Goal: Task Accomplishment & Management: Use online tool/utility

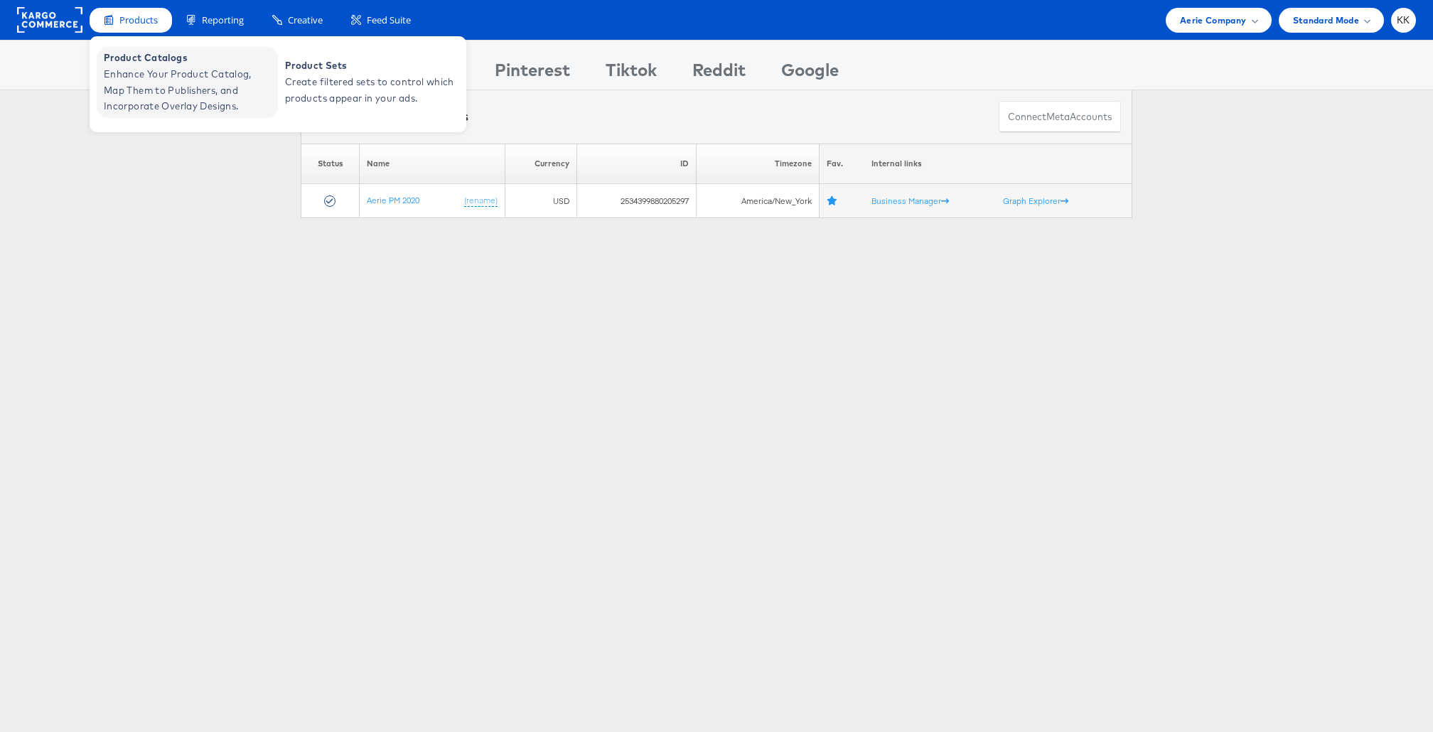
click at [131, 86] on span "Enhance Your Product Catalog, Map Them to Publishers, and Incorporate Overlay D…" at bounding box center [189, 90] width 171 height 48
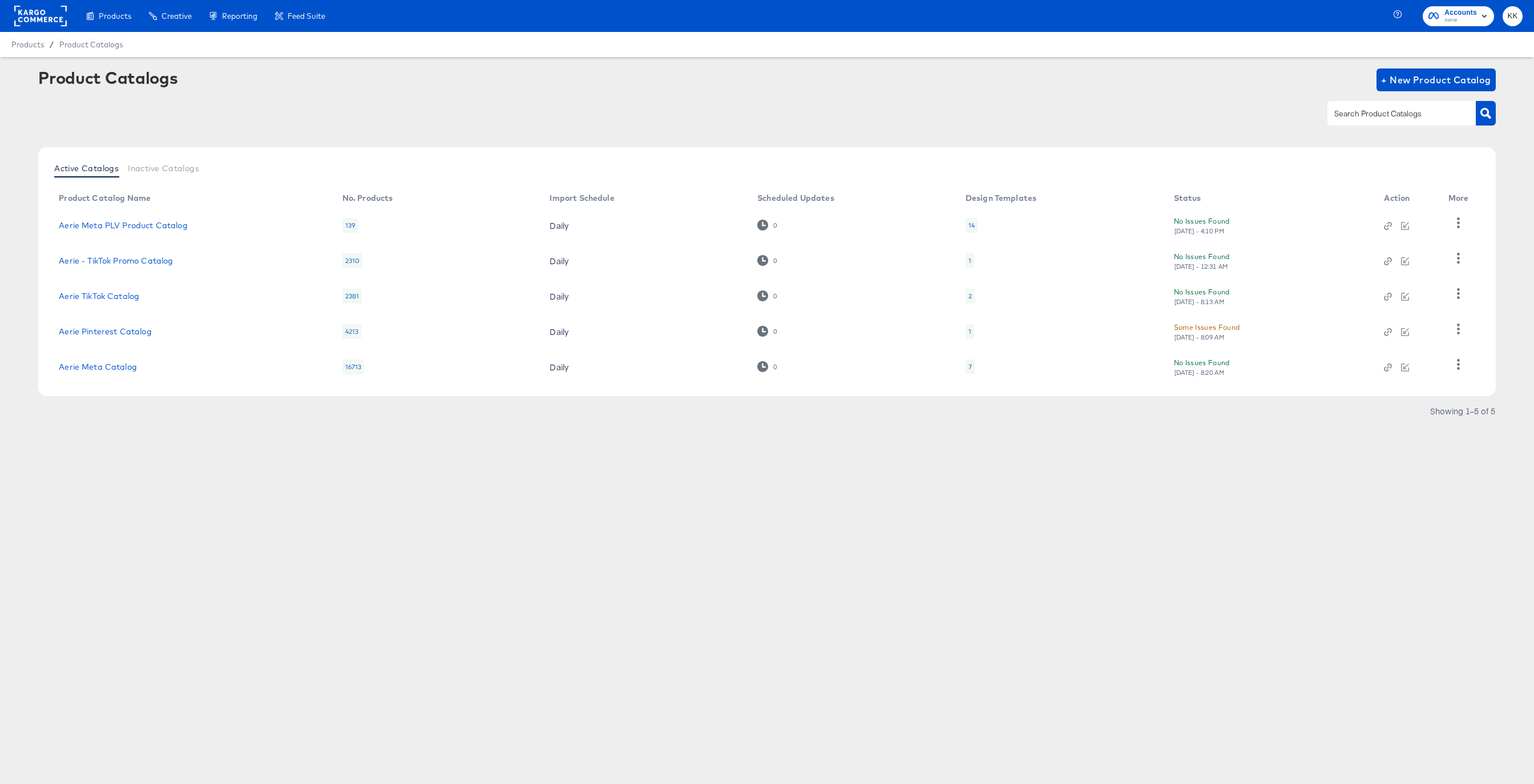
click at [134, 372] on td "Aerie Meta Catalog" at bounding box center [191, 367] width 283 height 35
click at [131, 368] on link "Aerie Meta Catalog" at bounding box center [97, 366] width 78 height 9
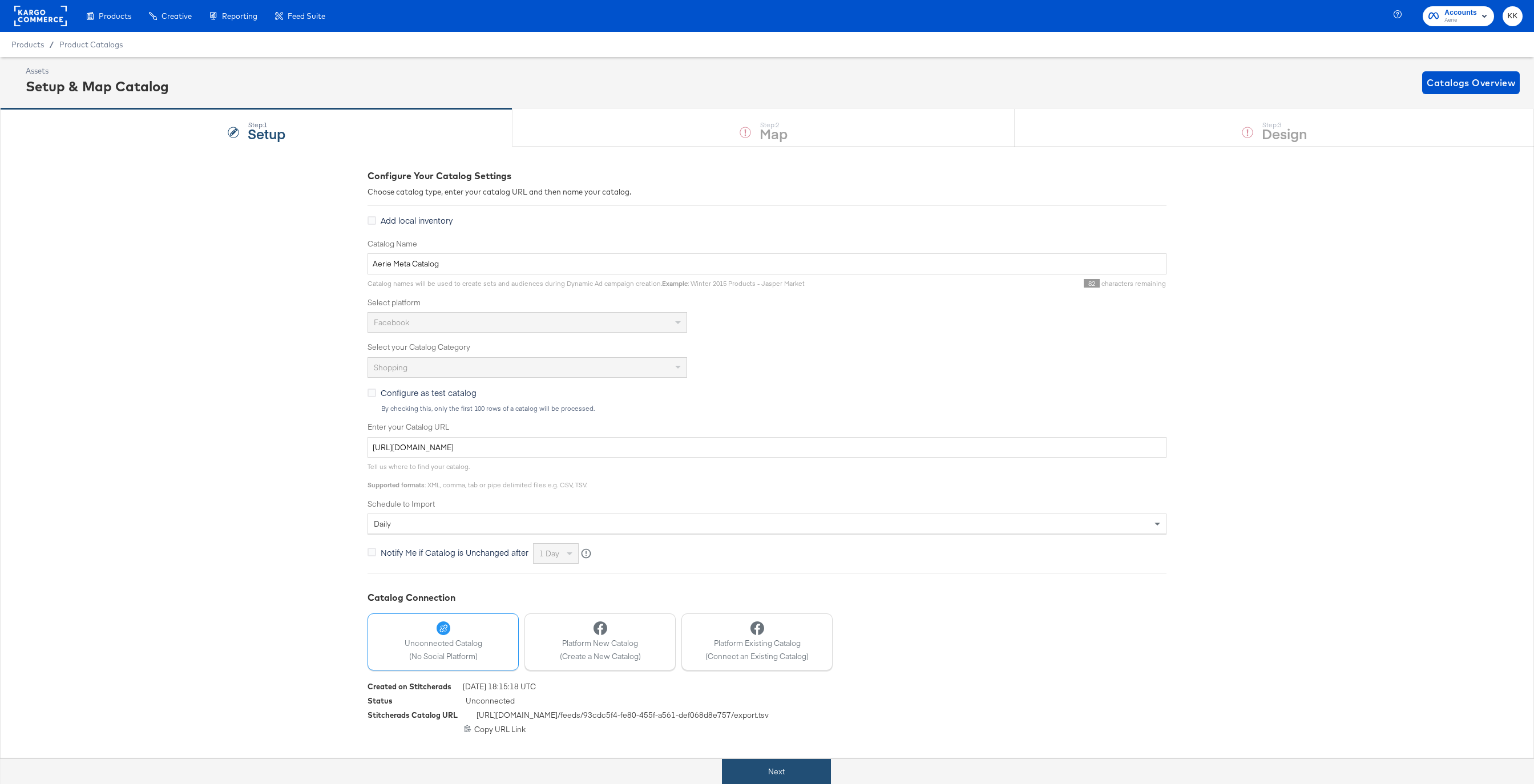
click at [784, 758] on button "Next" at bounding box center [776, 771] width 109 height 26
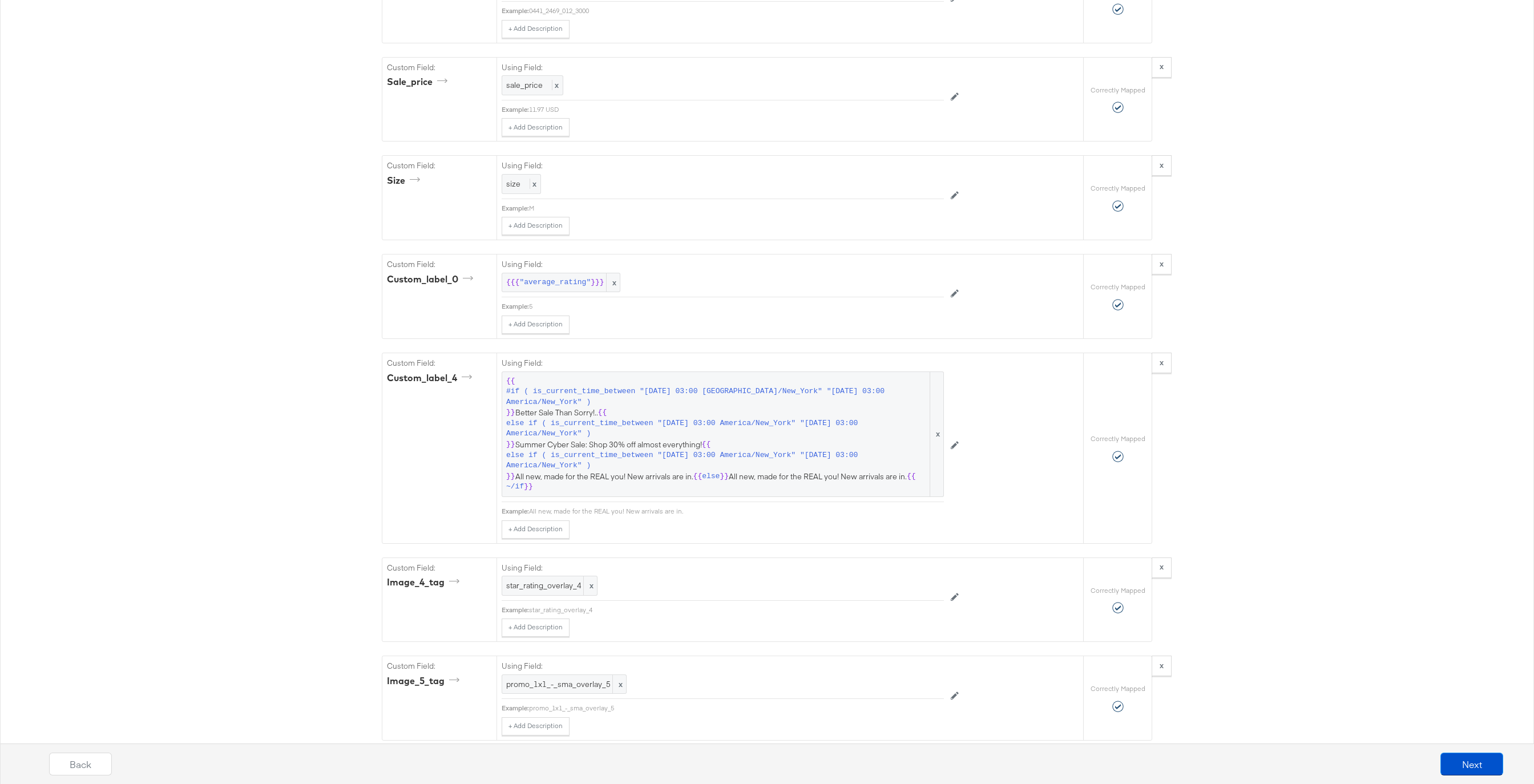
scroll to position [2716, 0]
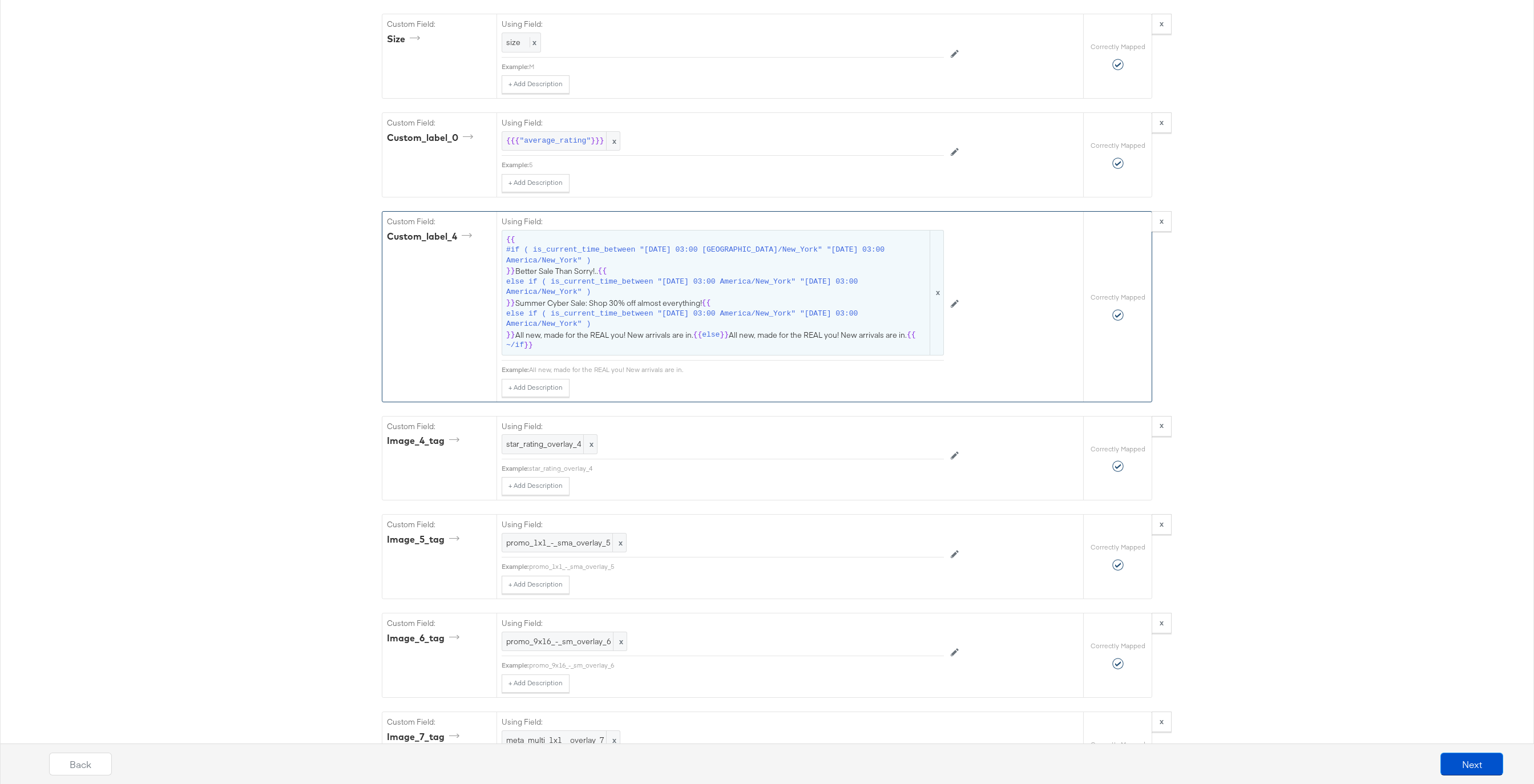
click at [755, 326] on span "else if ( is_current_time_between "[DATE] 03:00 America/New_York" "[DATE] 03:00…" at bounding box center [717, 319] width 421 height 21
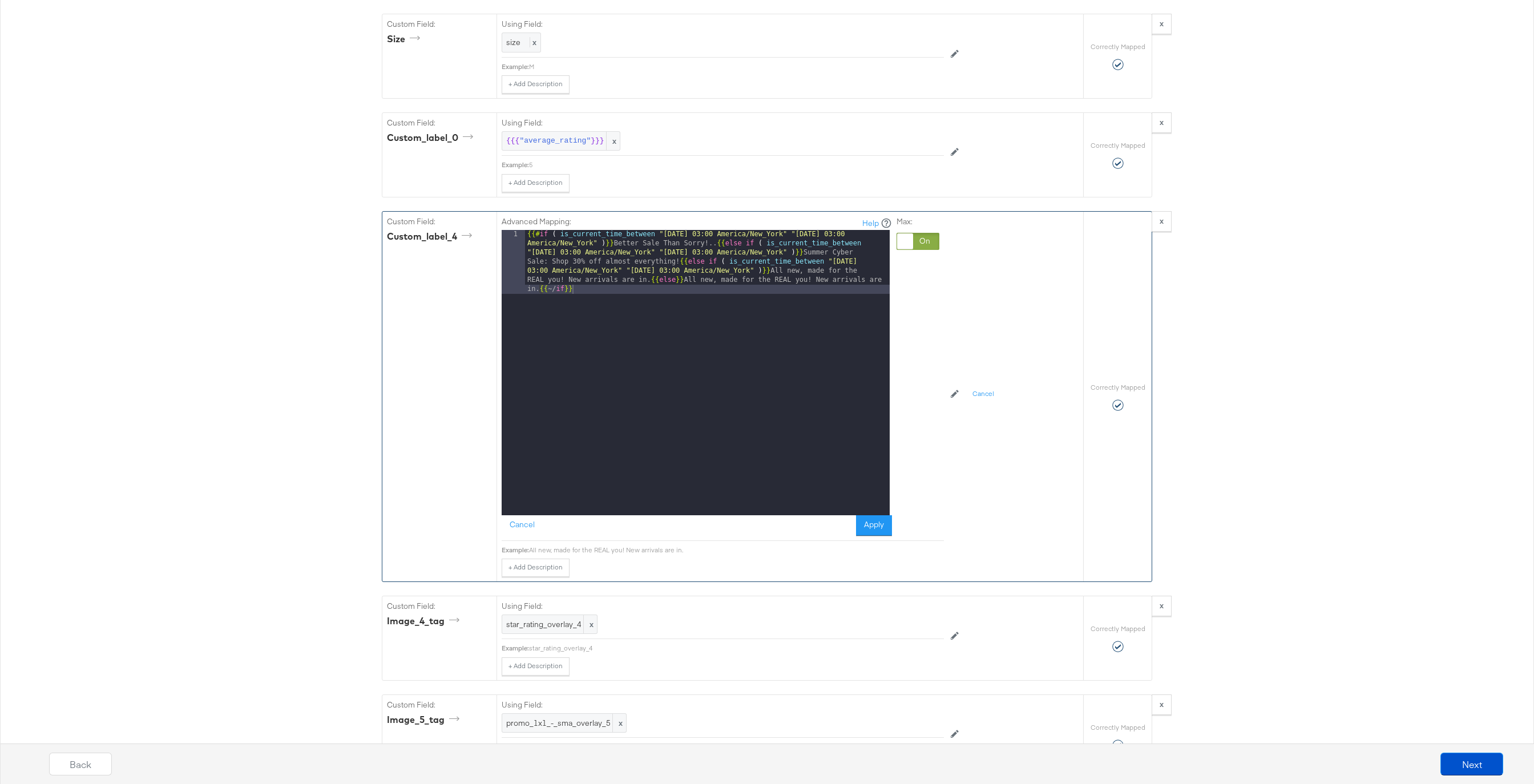
drag, startPoint x: 652, startPoint y: 279, endPoint x: 652, endPoint y: 328, distance: 49.0
click at [652, 279] on div "{{# if ( is_current_time_between "[DATE] 03:00 America/New_York" "[DATE] 03:00 …" at bounding box center [707, 436] width 364 height 413
drag, startPoint x: 658, startPoint y: 281, endPoint x: 790, endPoint y: 271, distance: 132.4
click at [790, 271] on div "{{# if ( is_current_time_between "[DATE] 03:00 America/New_York" "[DATE] 03:00 …" at bounding box center [707, 404] width 364 height 349
click at [873, 262] on div "{{# if ( is_current_time_between "[DATE] 03:00 America/New_York" "[DATE] 03:00 …" at bounding box center [707, 400] width 364 height 340
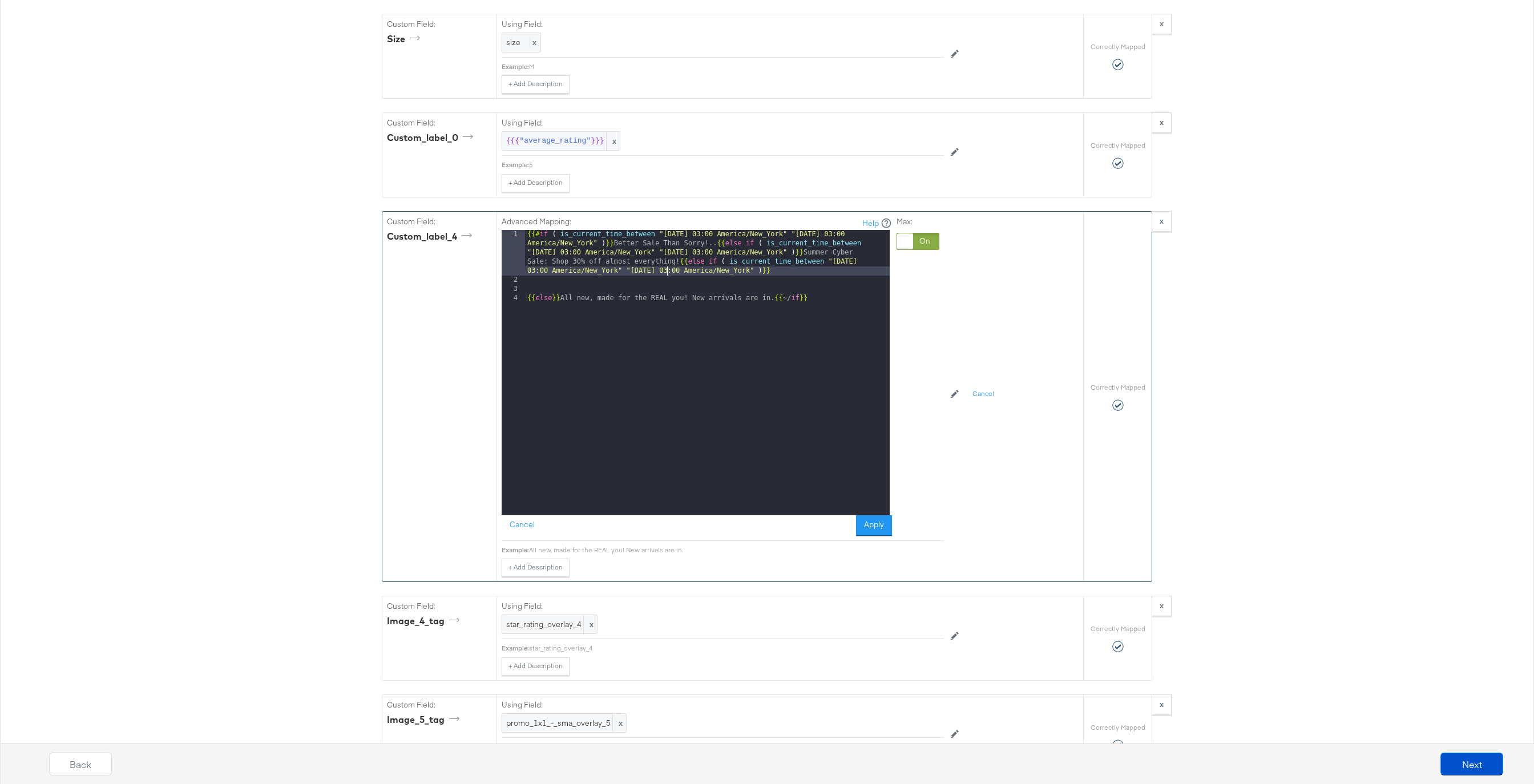
drag, startPoint x: 669, startPoint y: 271, endPoint x: 680, endPoint y: 300, distance: 31.0
click at [669, 272] on div "{{# if ( is_current_time_between "[DATE] 03:00 America/New_York" "[DATE] 03:00 …" at bounding box center [707, 400] width 364 height 340
click at [788, 270] on div "{{# if ( is_current_time_between "[DATE] 03:00 America/New_York" "[DATE] 03:00 …" at bounding box center [707, 400] width 364 height 340
click at [527, 309] on div "{{# if ( is_current_time_between "[DATE] 03:00 America/New_York" "[DATE] 03:00 …" at bounding box center [707, 404] width 364 height 349
click at [881, 522] on button "Apply" at bounding box center [873, 526] width 36 height 21
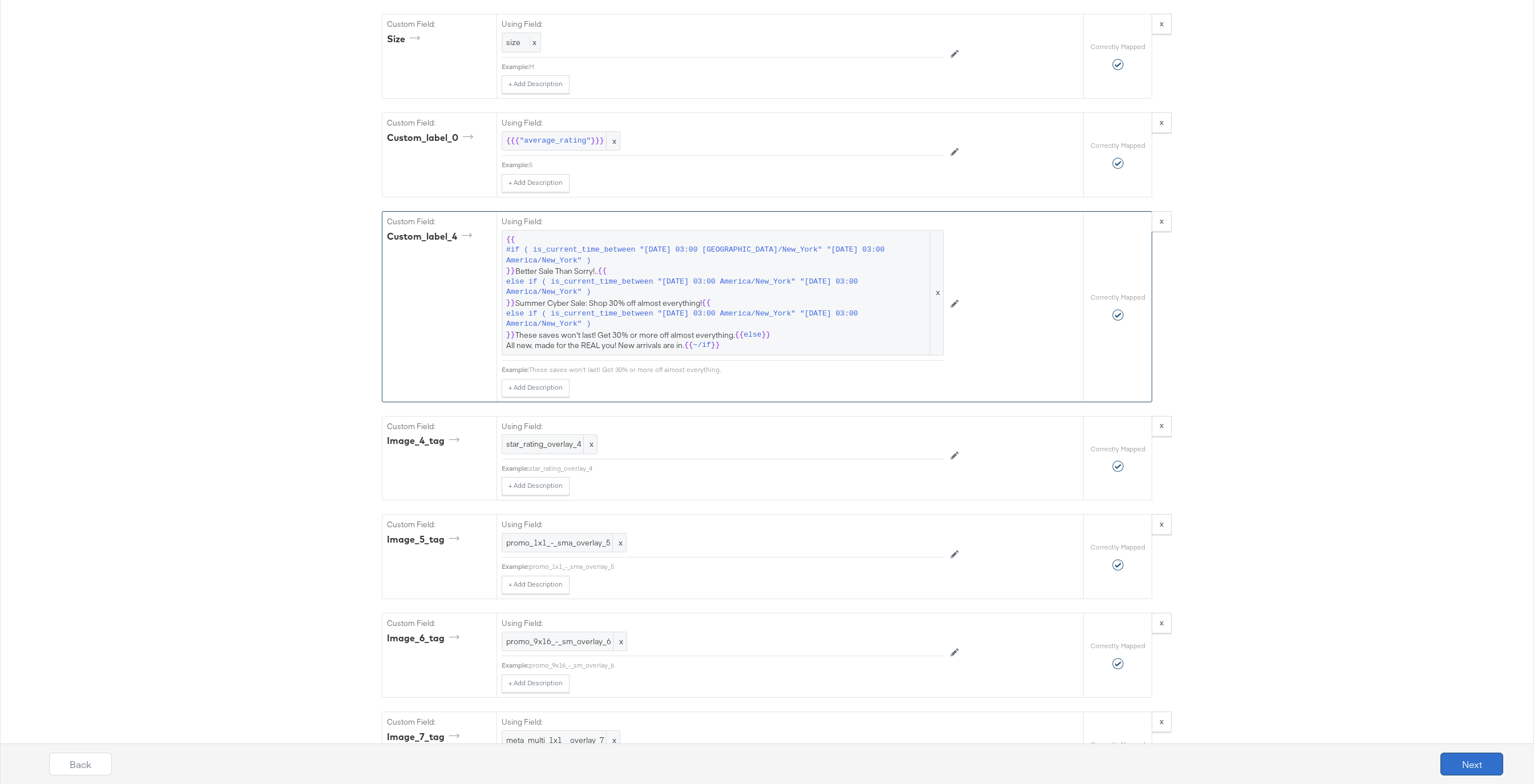
click at [1465, 755] on button "Next" at bounding box center [1471, 764] width 63 height 22
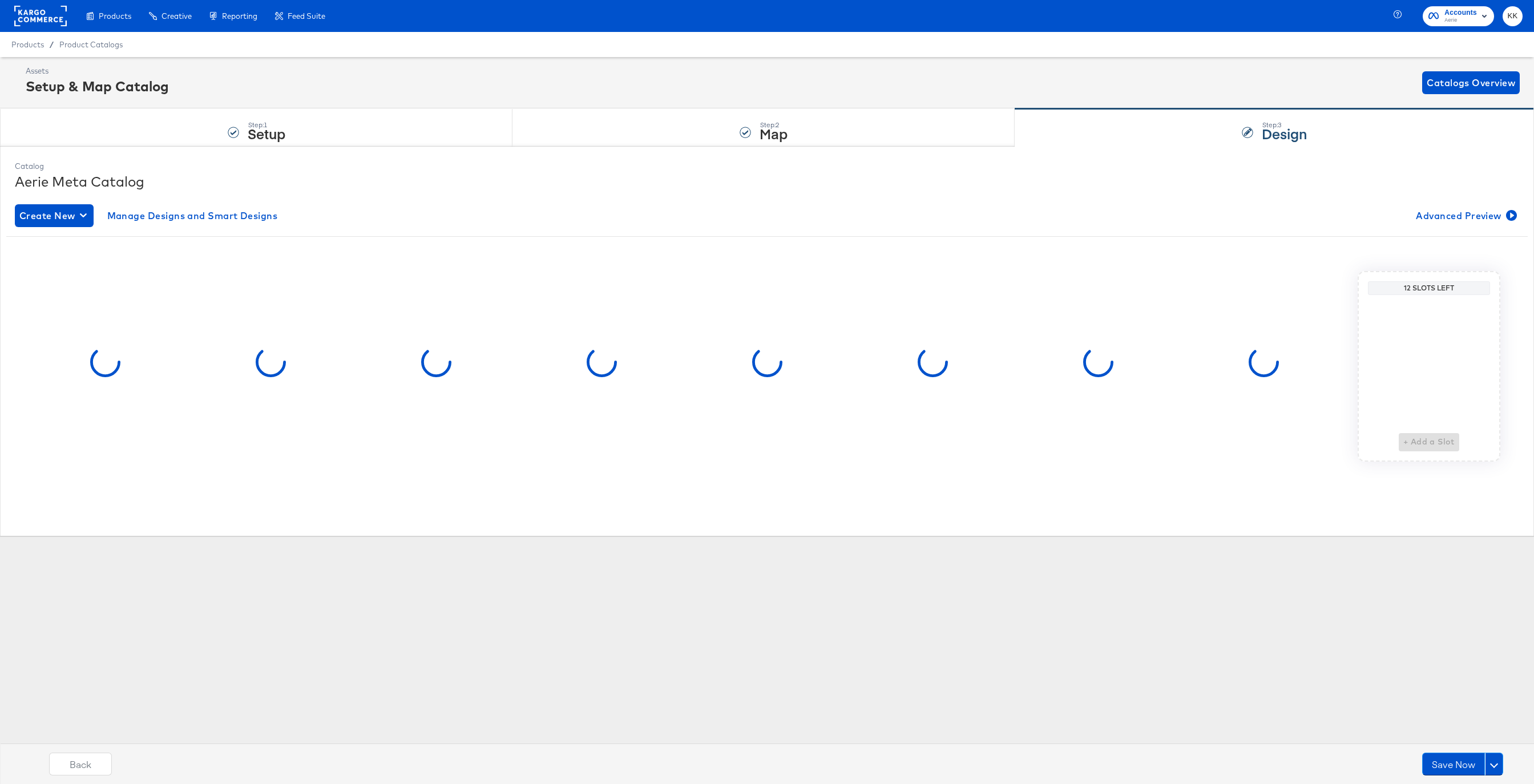
scroll to position [0, 0]
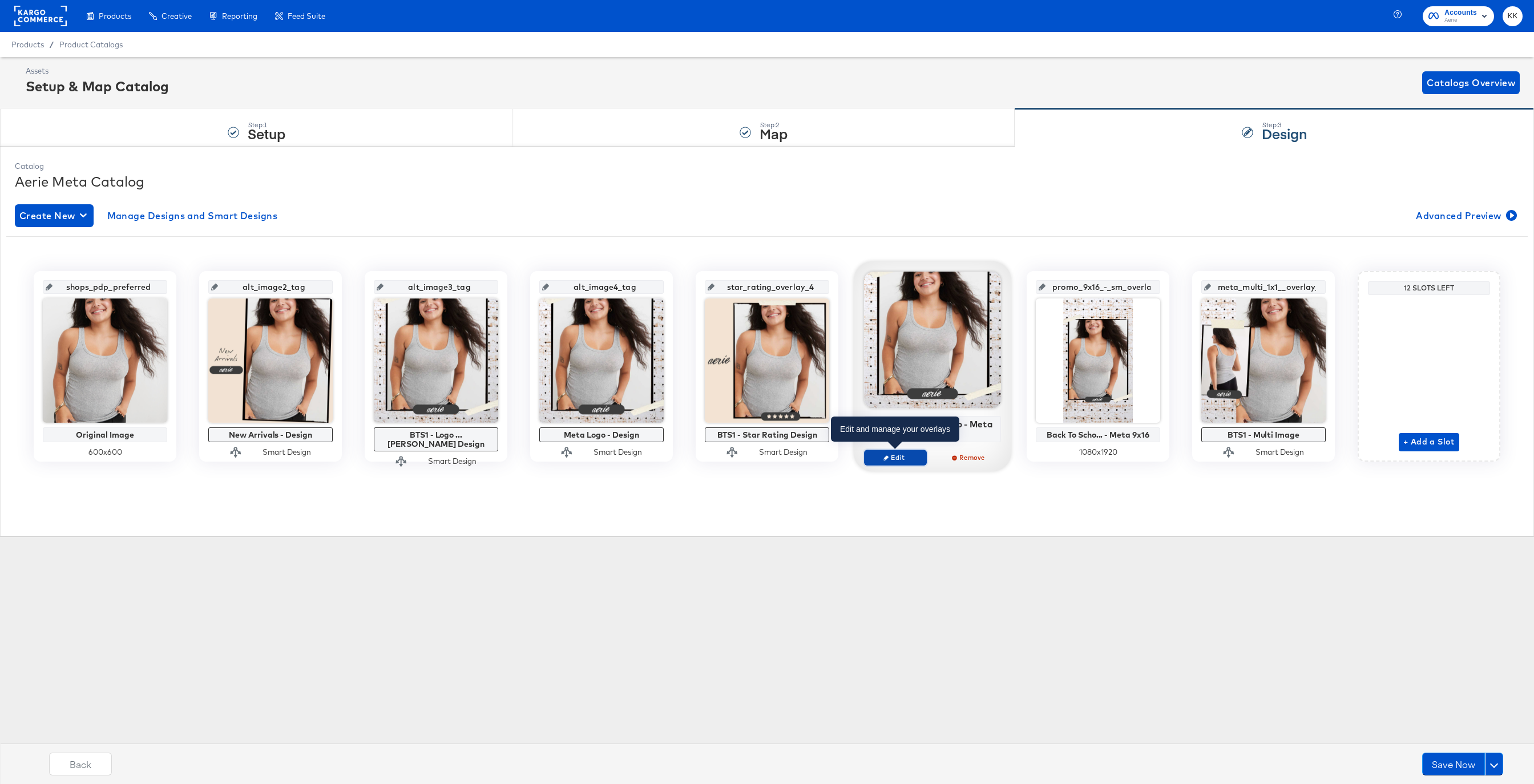
click at [901, 449] on button "Edit" at bounding box center [895, 457] width 63 height 16
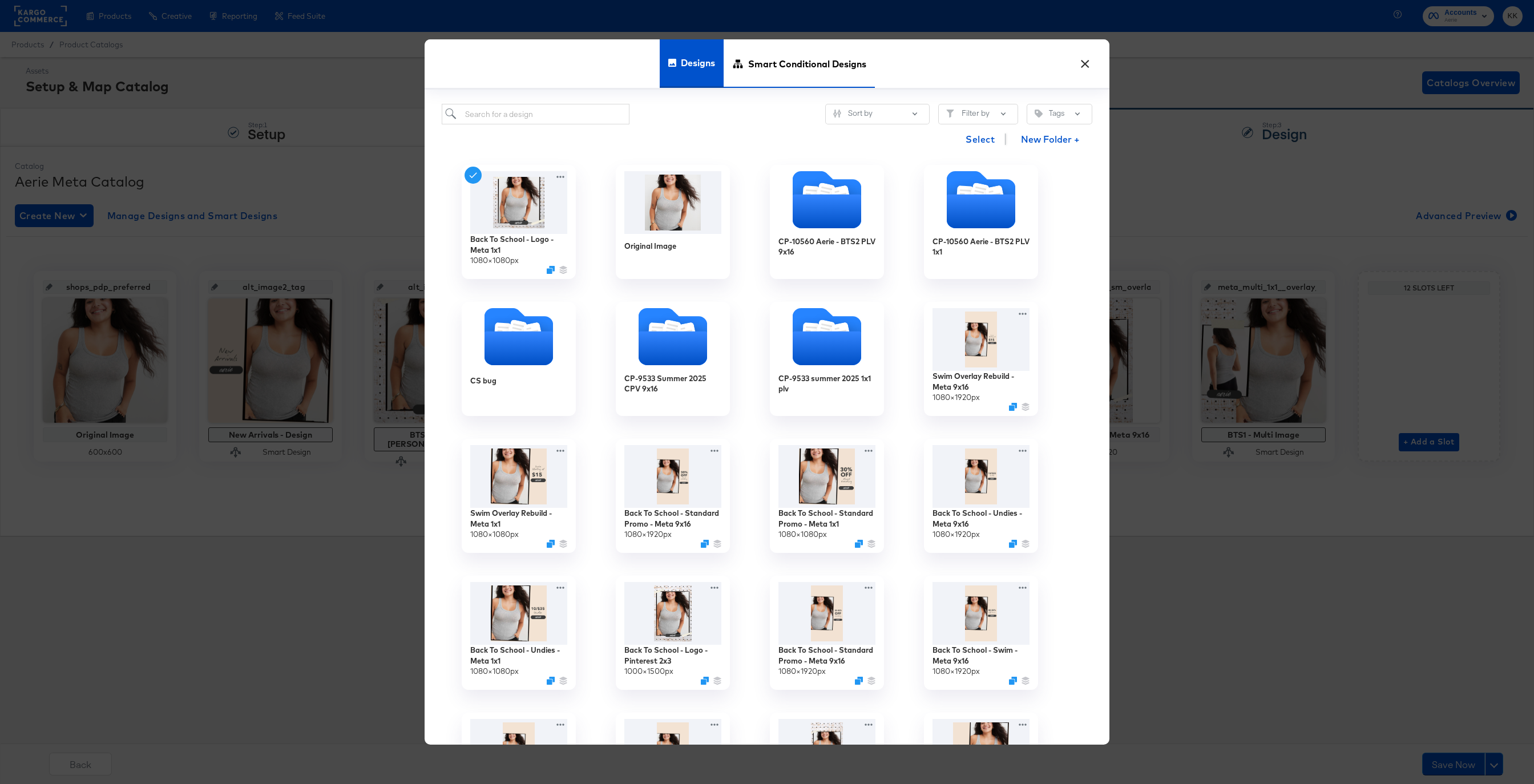
click at [793, 54] on span "Smart Conditional Designs" at bounding box center [807, 63] width 118 height 51
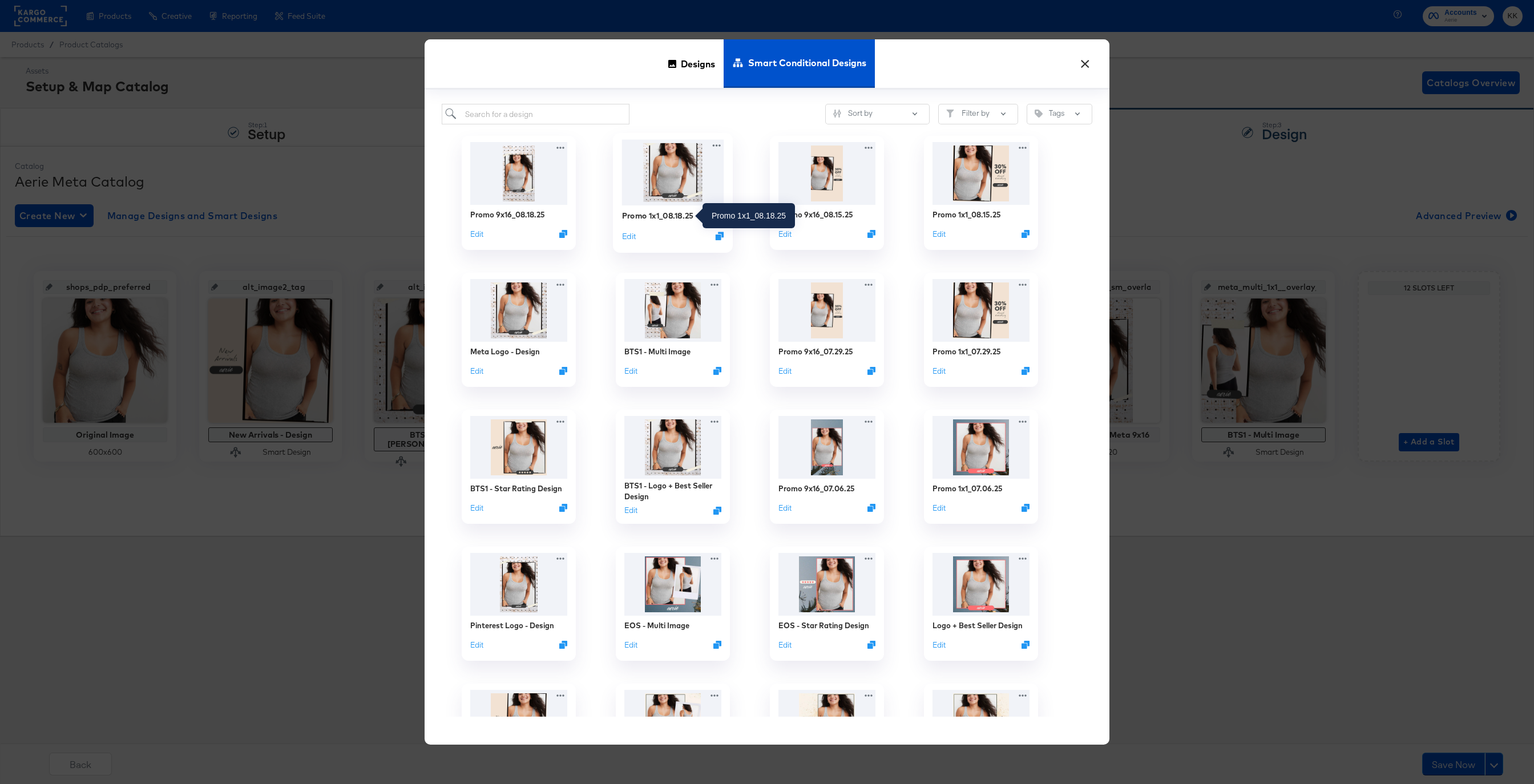
click at [679, 215] on div "Promo 1x1_08.18.25" at bounding box center [658, 216] width 72 height 11
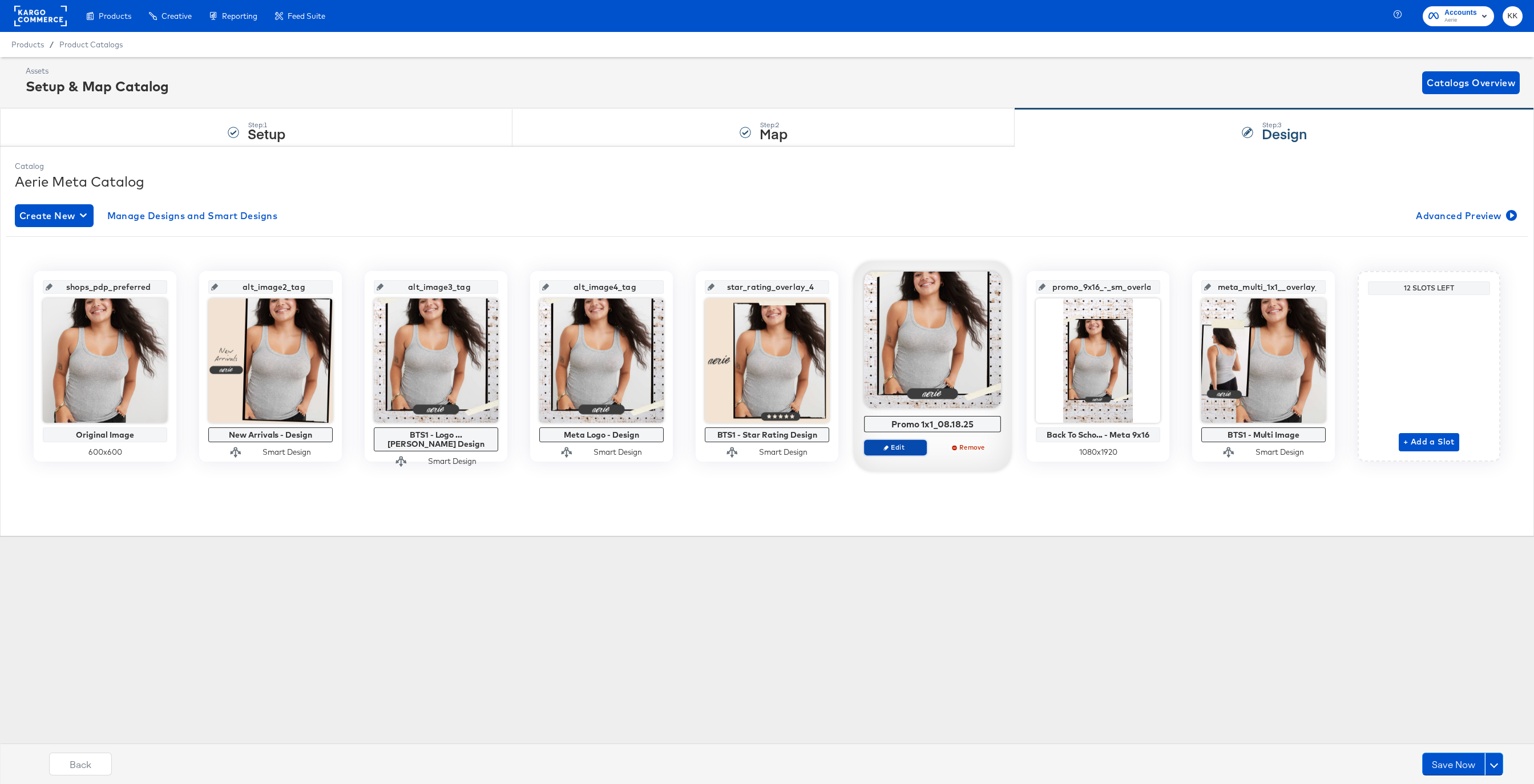
click at [899, 451] on span "Edit" at bounding box center [895, 447] width 52 height 9
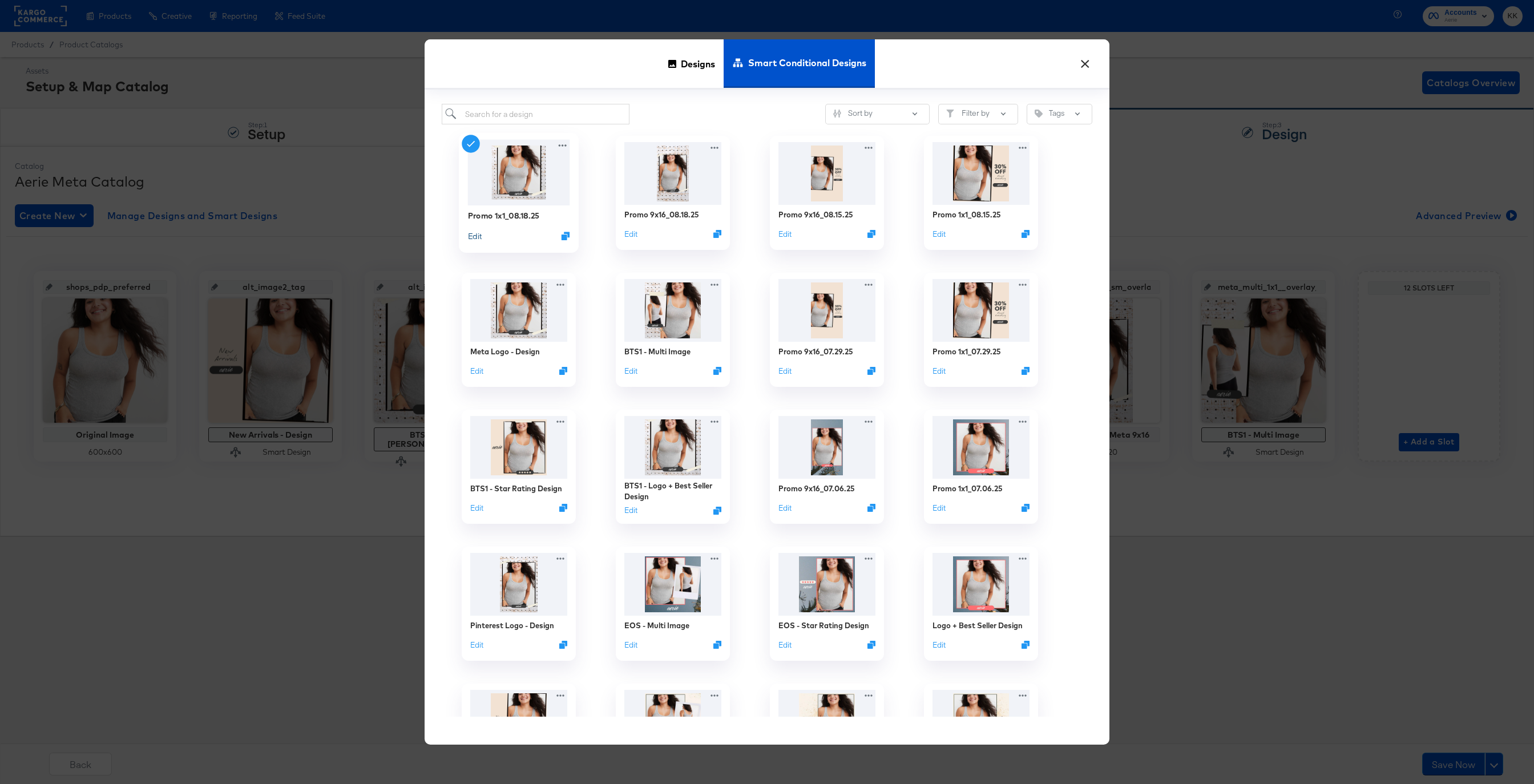
click at [474, 236] on button "Edit" at bounding box center [474, 236] width 14 height 11
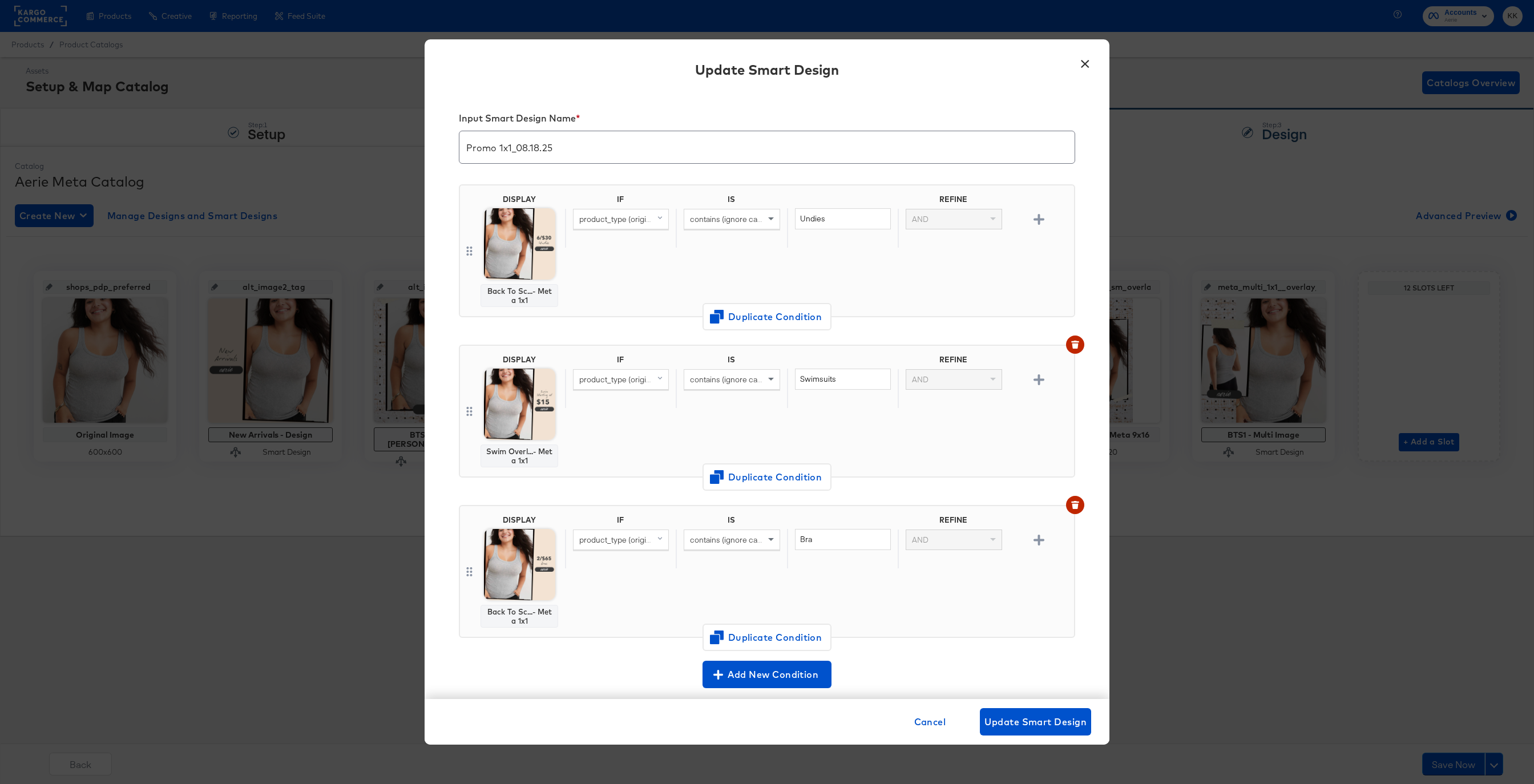
click at [1088, 68] on button "×" at bounding box center [1084, 61] width 21 height 21
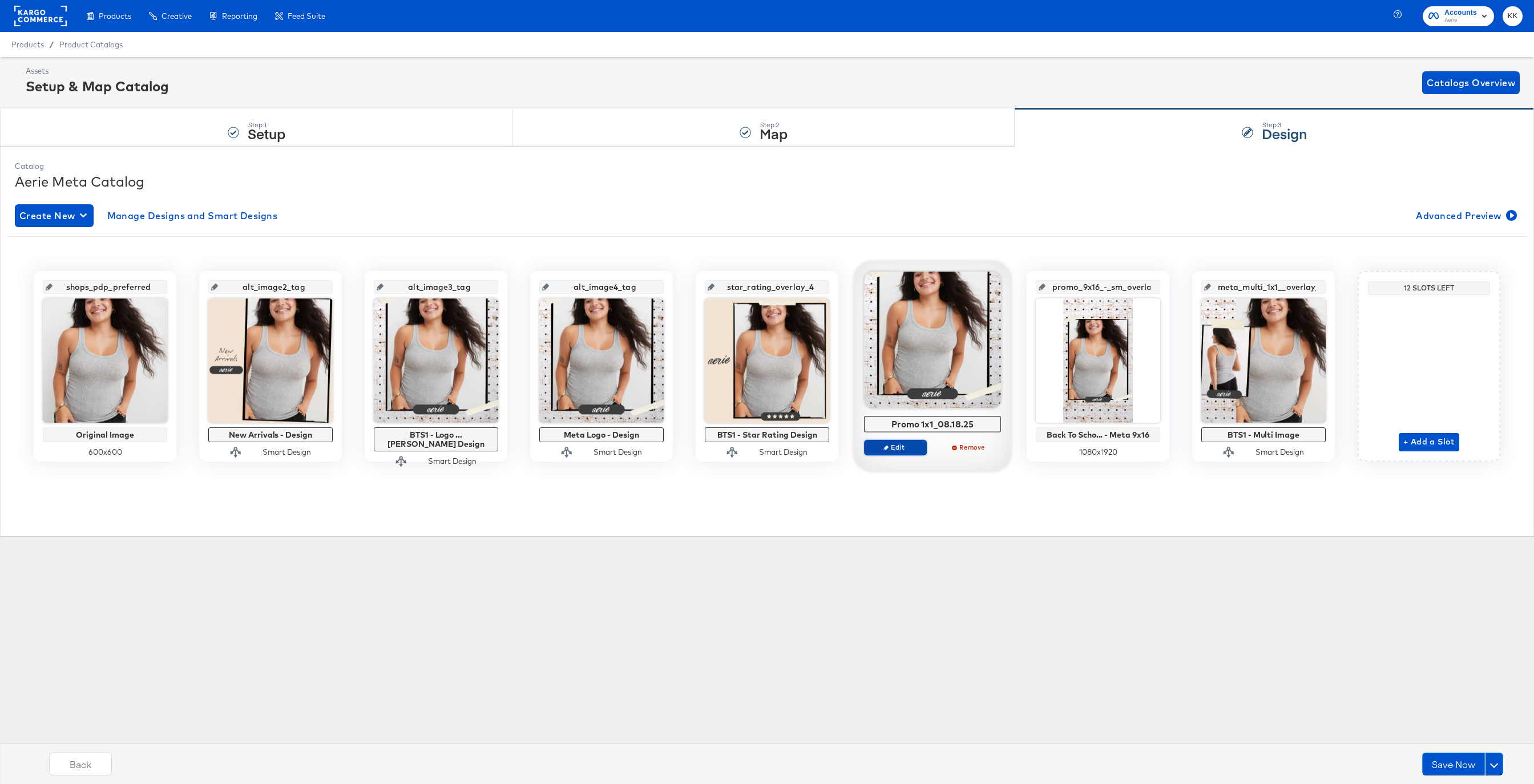
click at [885, 451] on span "Edit" at bounding box center [895, 447] width 52 height 9
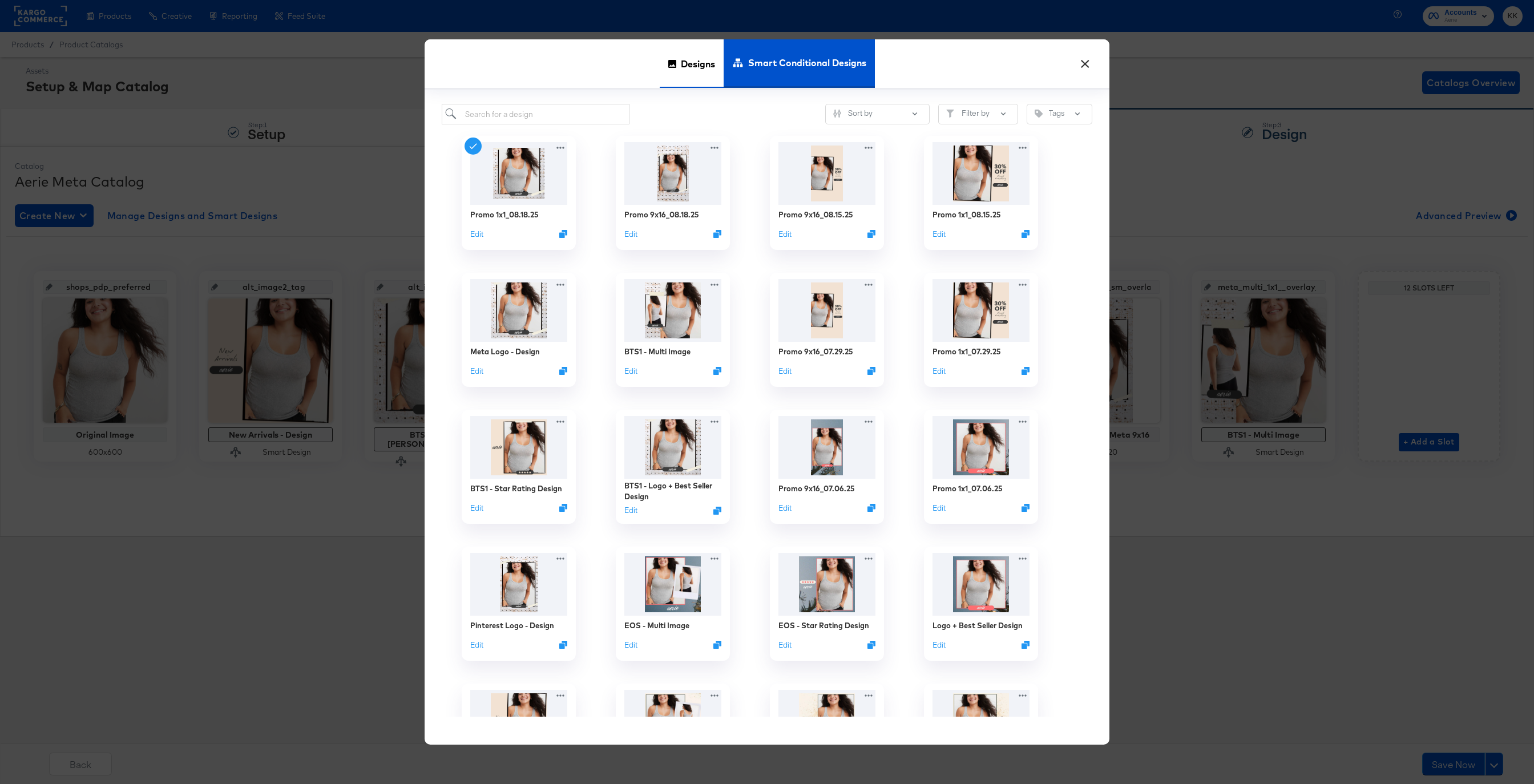
click at [682, 56] on span "Designs" at bounding box center [698, 63] width 35 height 51
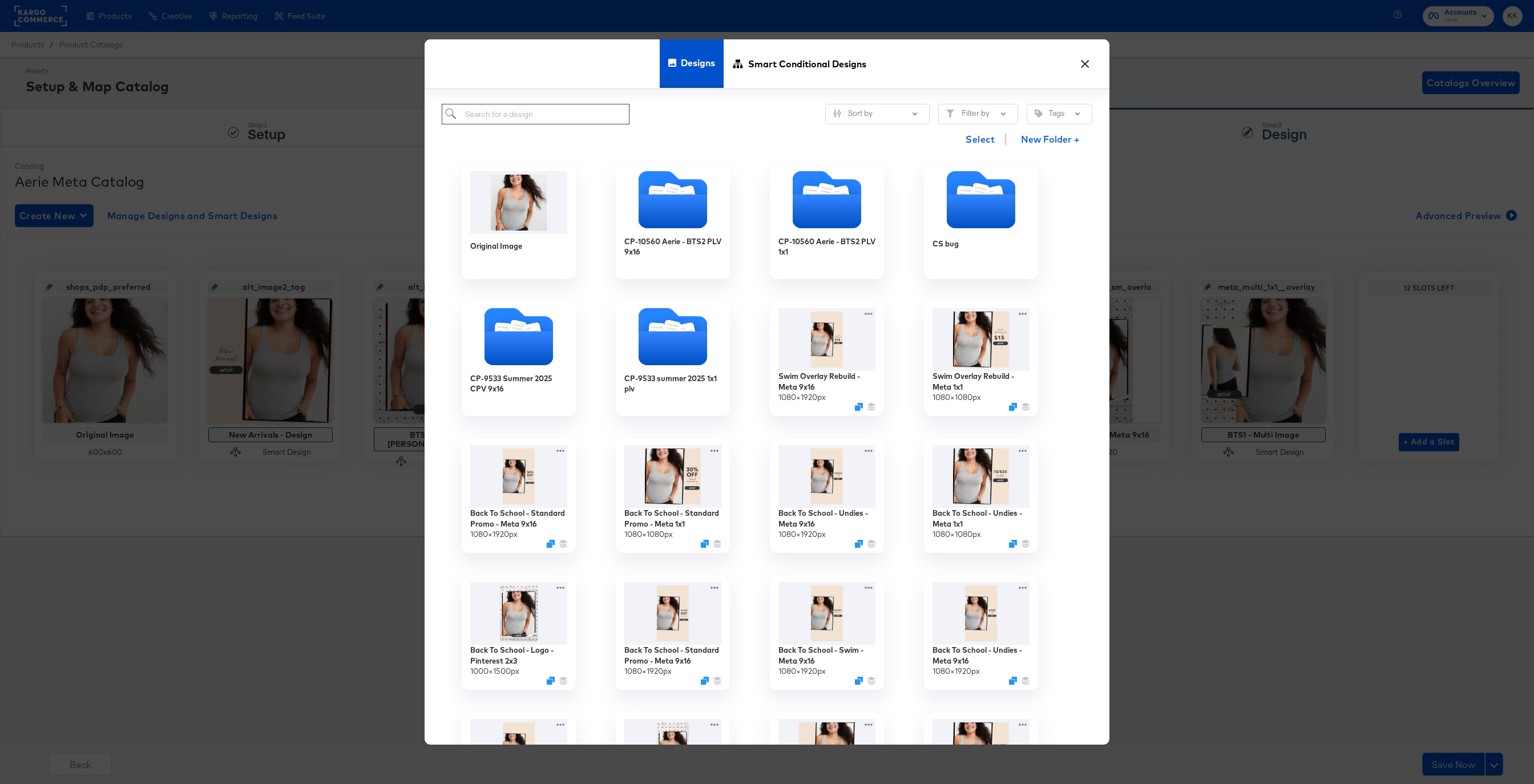
click at [554, 104] on input "search" at bounding box center [535, 114] width 188 height 21
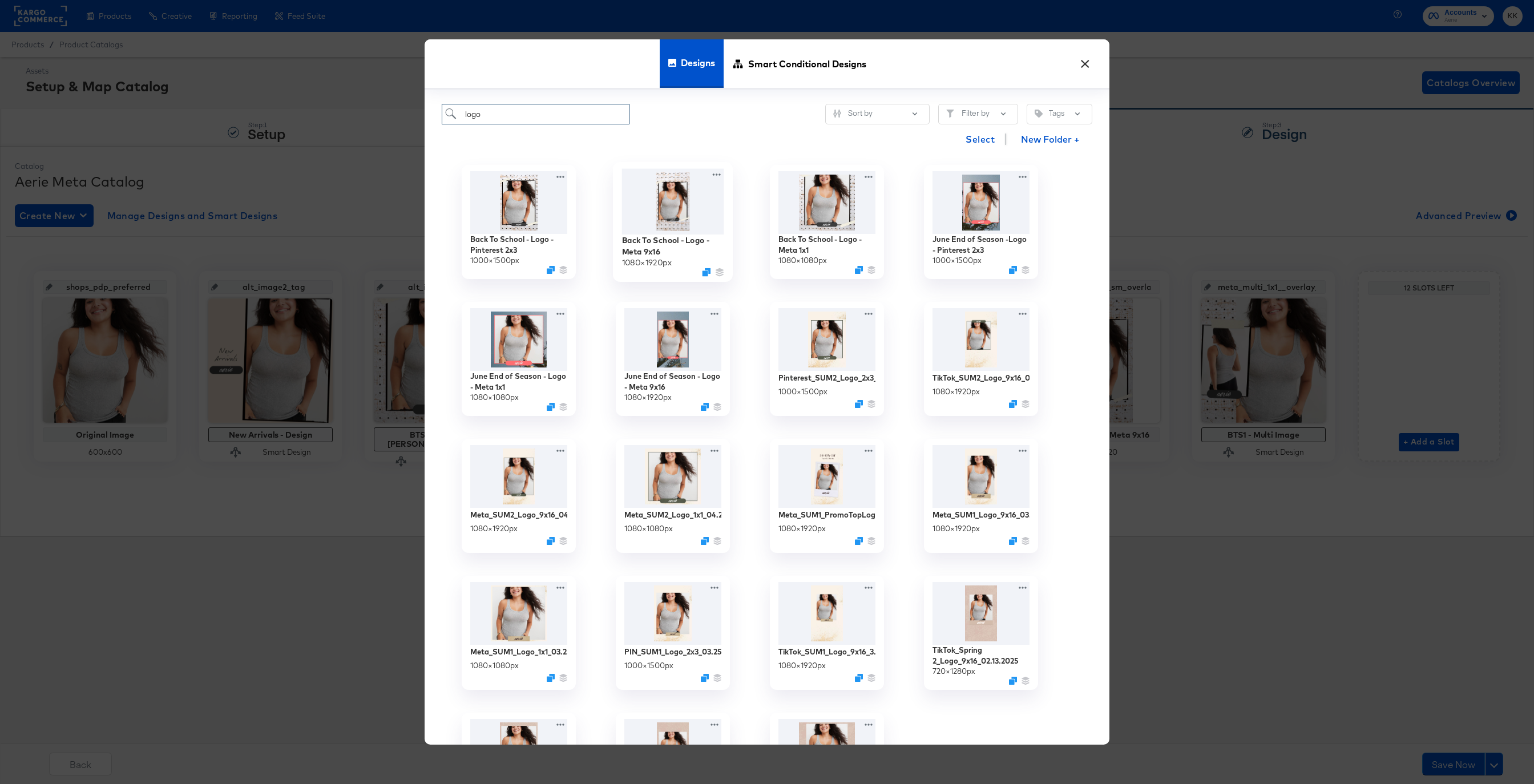
type input "logo"
click at [653, 217] on img at bounding box center [673, 201] width 102 height 66
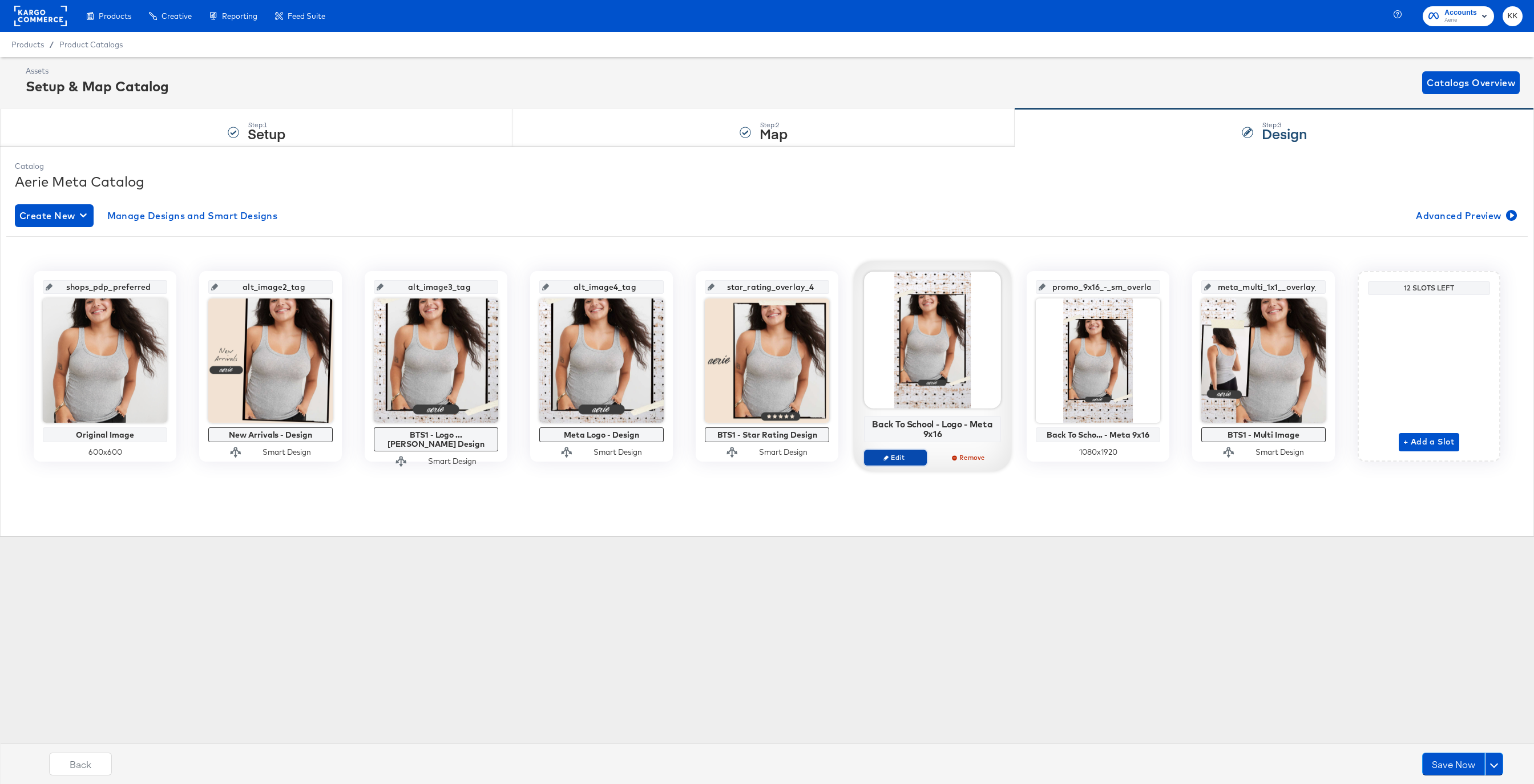
click at [891, 453] on button "Edit" at bounding box center [895, 457] width 63 height 16
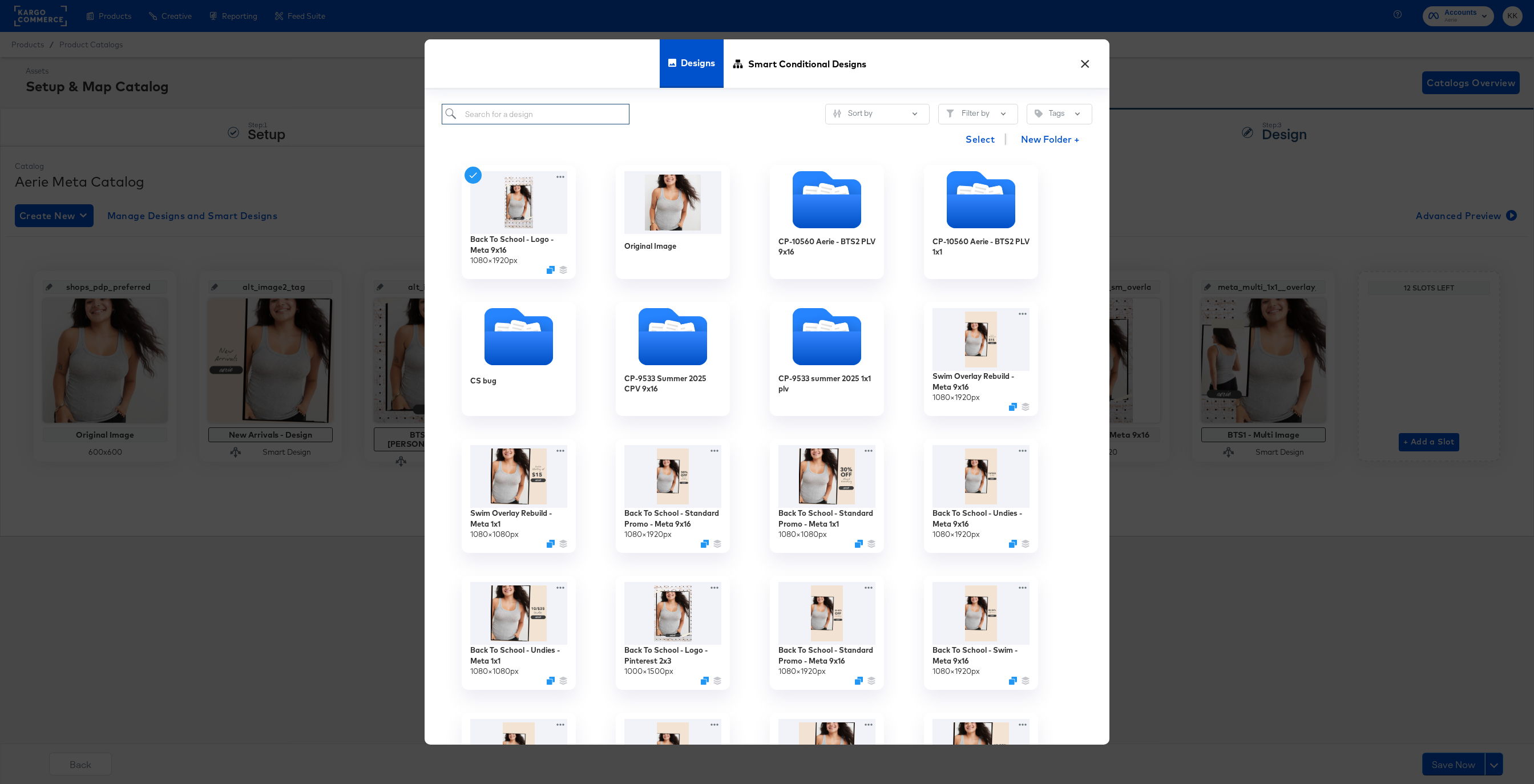
click at [504, 112] on input "search" at bounding box center [535, 114] width 188 height 21
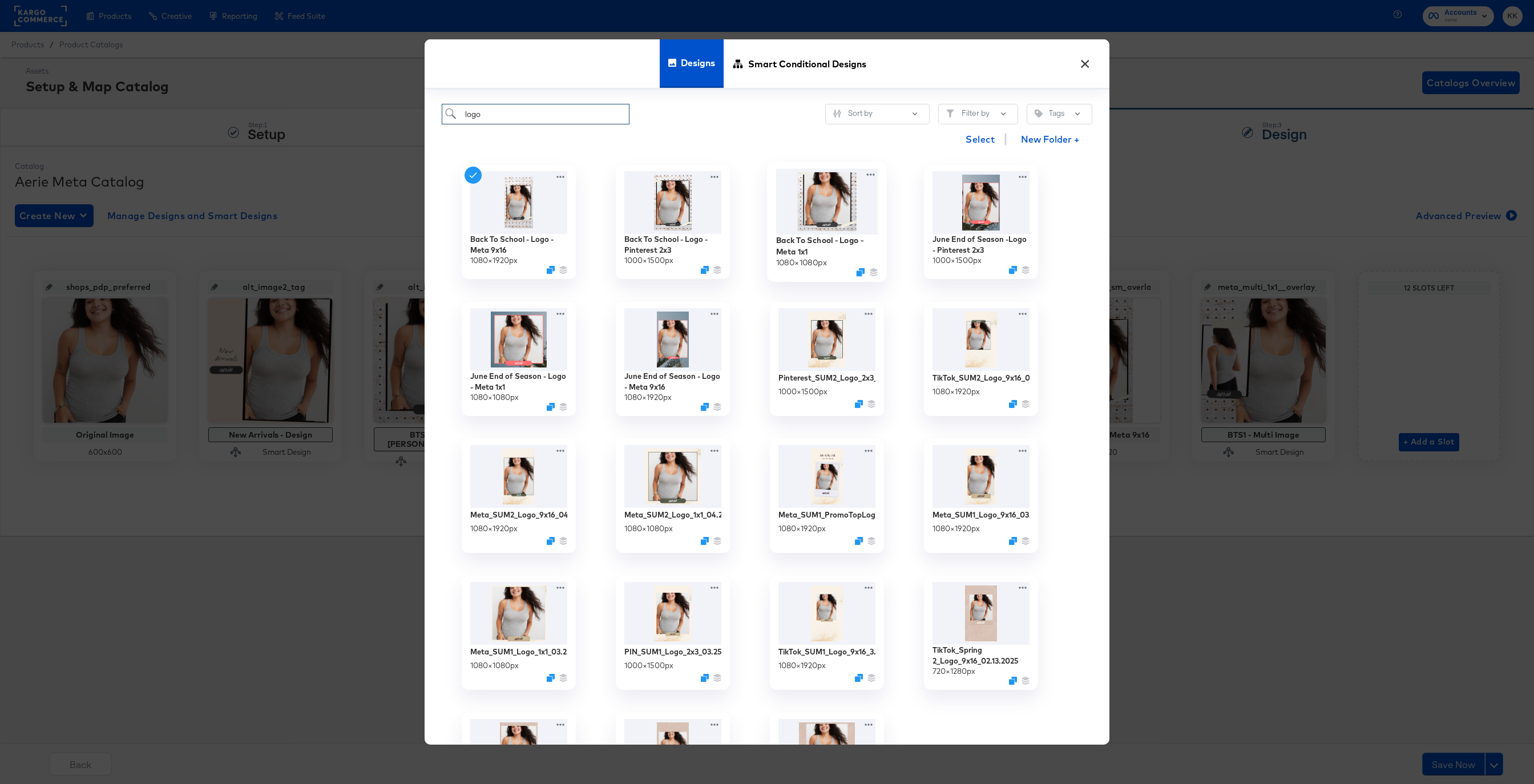
type input "logo"
click at [822, 221] on img at bounding box center [827, 201] width 102 height 66
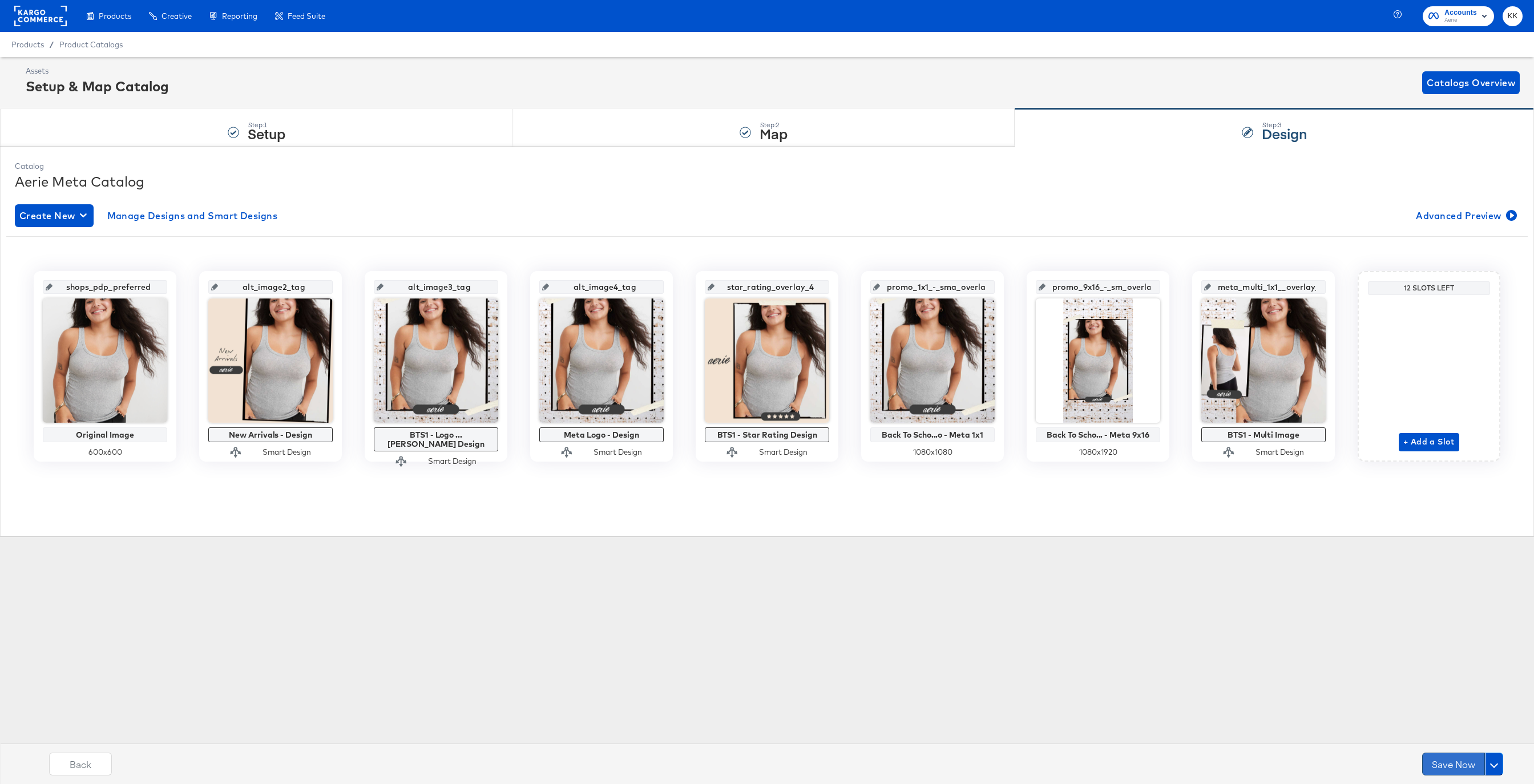
click at [1442, 758] on button "Save Now" at bounding box center [1453, 764] width 63 height 22
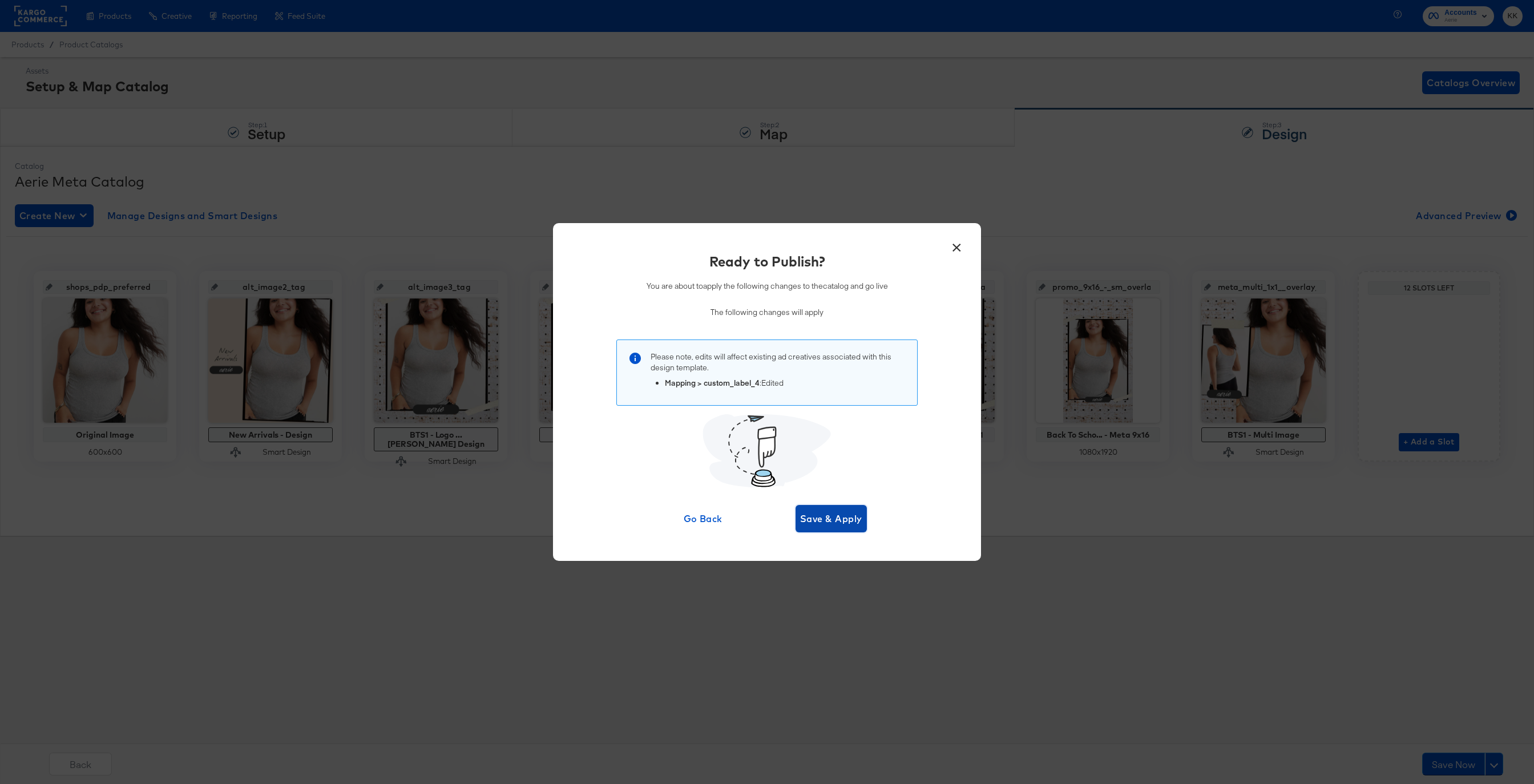
click at [852, 521] on span "Save & Apply" at bounding box center [831, 518] width 62 height 16
